Goal: Information Seeking & Learning: Learn about a topic

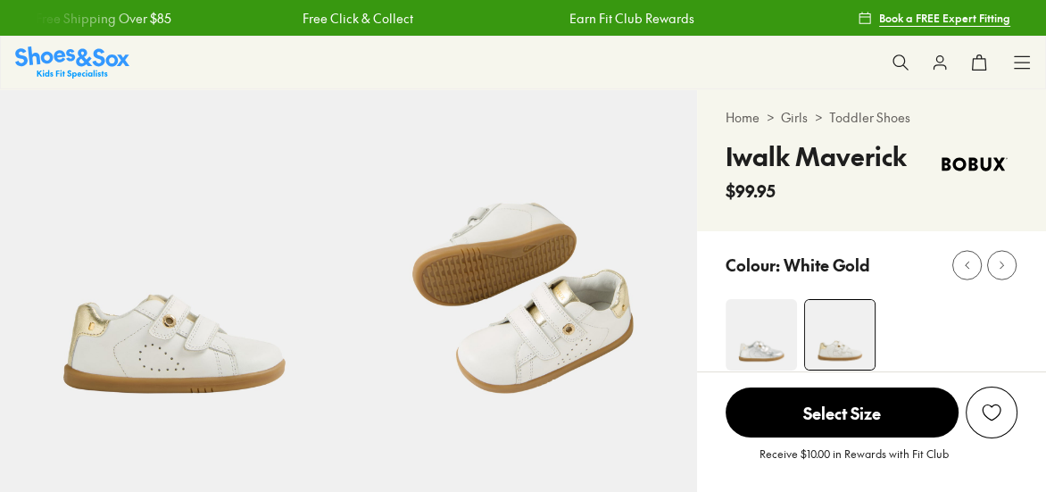
select select "*"
click at [893, 58] on use at bounding box center [900, 61] width 15 height 15
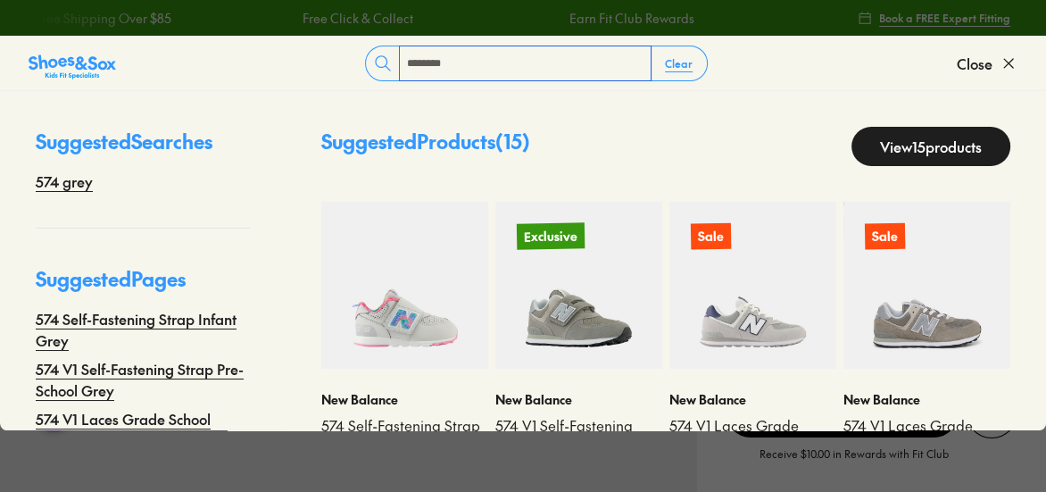
type input "********"
click at [571, 328] on img at bounding box center [579, 285] width 167 height 167
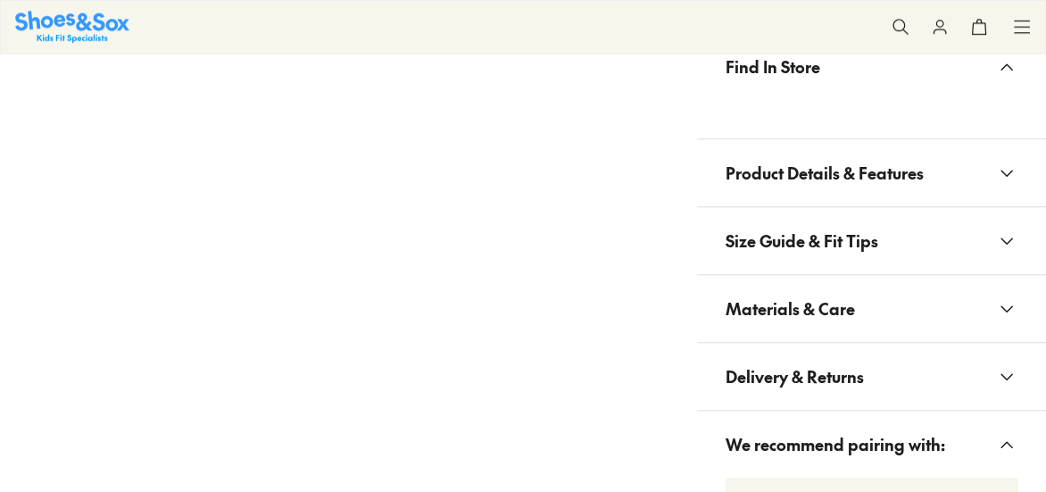
select select "*"
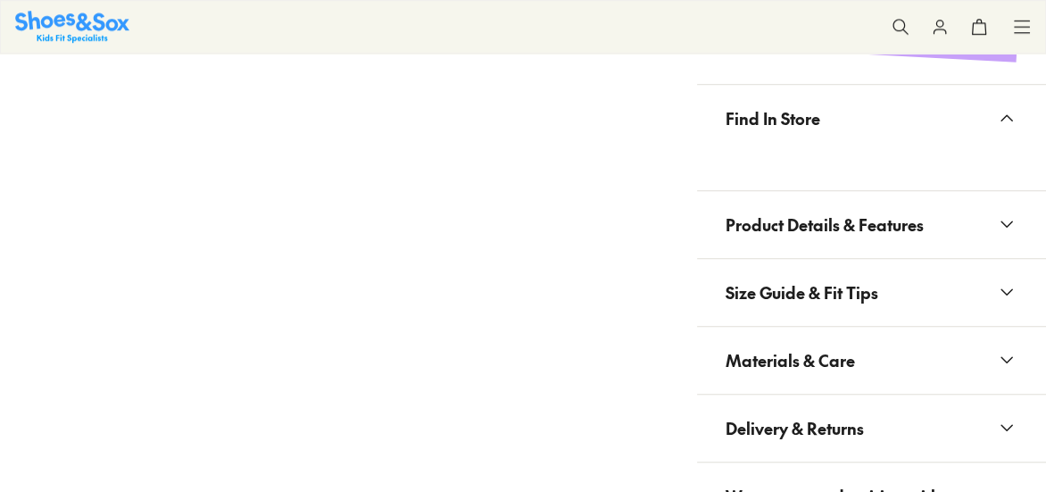
click at [865, 308] on span "Size Guide & Fit Tips" at bounding box center [802, 292] width 153 height 53
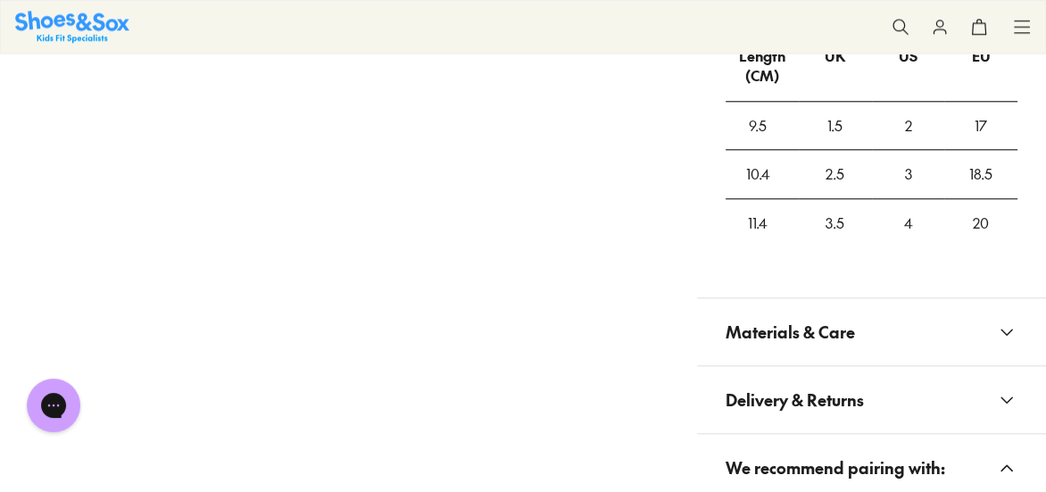
click at [836, 307] on span "Materials & Care" at bounding box center [790, 331] width 129 height 53
